Goal: Task Accomplishment & Management: Manage account settings

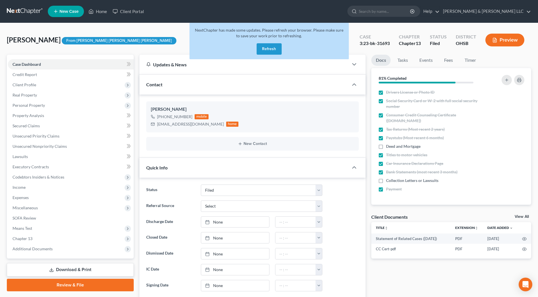
select select "3"
click at [279, 47] on button "Refresh" at bounding box center [269, 48] width 25 height 11
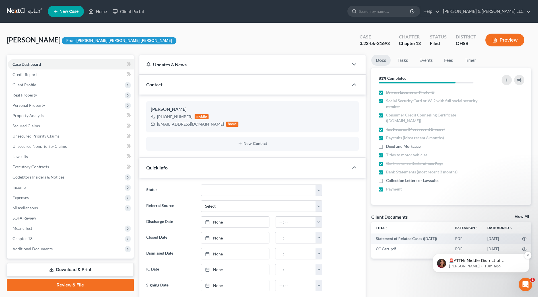
click at [468, 263] on p "🚨ATTN: Middle District of Florida The court has added a new Credit Counseling F…" at bounding box center [485, 261] width 73 height 6
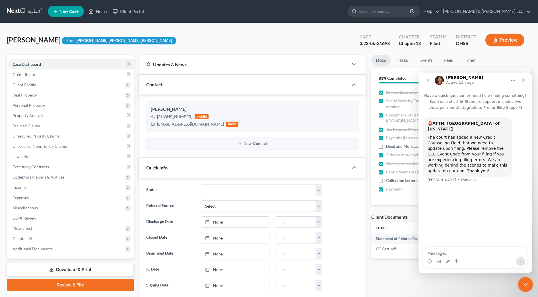
click at [529, 286] on div "Close Intercom Messenger" at bounding box center [525, 284] width 14 height 14
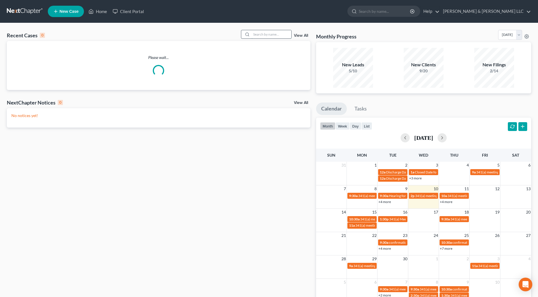
click at [269, 35] on input "search" at bounding box center [272, 34] width 40 height 8
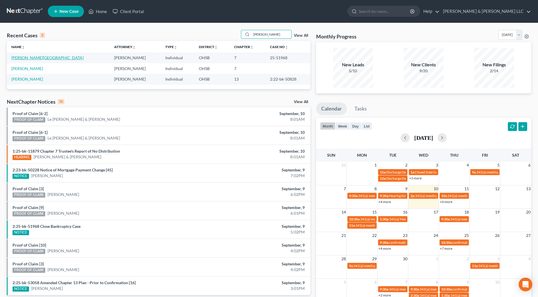
type input "[PERSON_NAME]"
click at [33, 59] on link "[PERSON_NAME][GEOGRAPHIC_DATA]" at bounding box center [47, 57] width 72 height 5
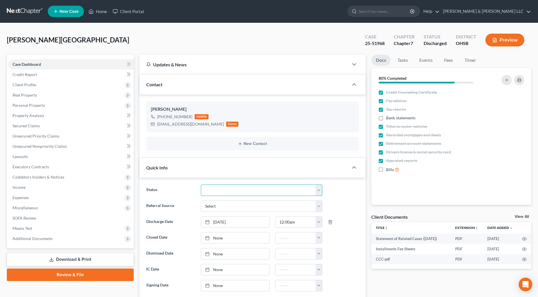
click at [249, 194] on select "Closed Discharged Dismissed Filed In Progress Lead Lost Lead Ready to File Reta…" at bounding box center [262, 189] width 122 height 11
select select "0"
click at [201, 184] on select "Closed Discharged Dismissed Filed In Progress Lead Lost Lead Ready to File Reta…" at bounding box center [262, 189] width 122 height 11
click at [249, 241] on link "None" at bounding box center [235, 237] width 68 height 11
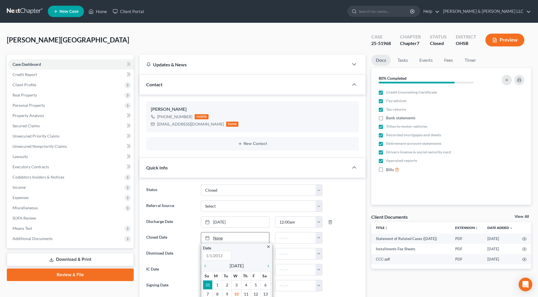
scroll to position [36, 0]
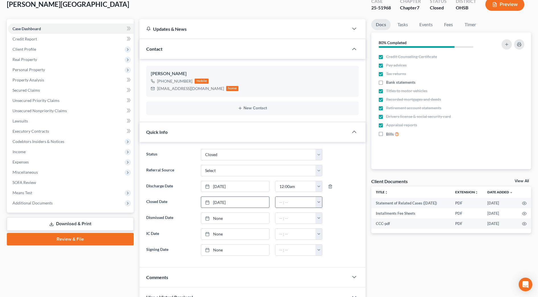
click at [316, 202] on button "button" at bounding box center [319, 202] width 7 height 11
click at [324, 217] on link "12:00am" at bounding box center [332, 215] width 32 height 10
type input "12:00am"
